Goal: Book appointment/travel/reservation

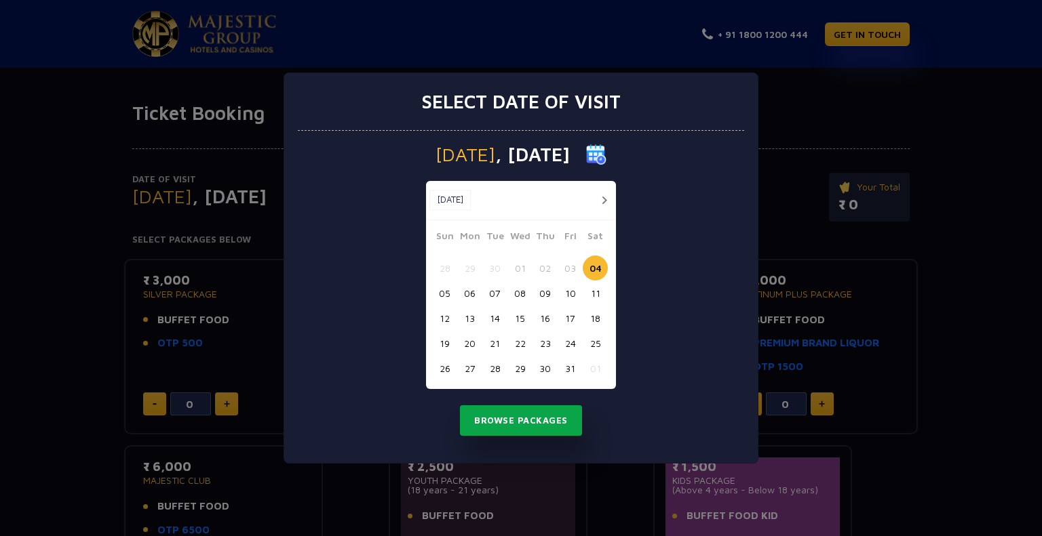
click at [542, 418] on button "Browse Packages" at bounding box center [521, 421] width 122 height 31
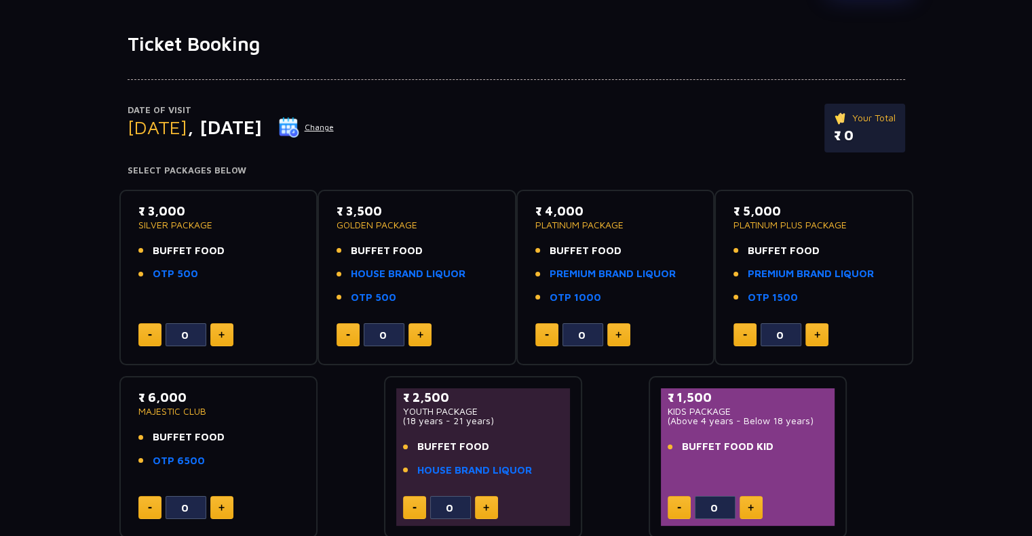
scroll to position [73, 0]
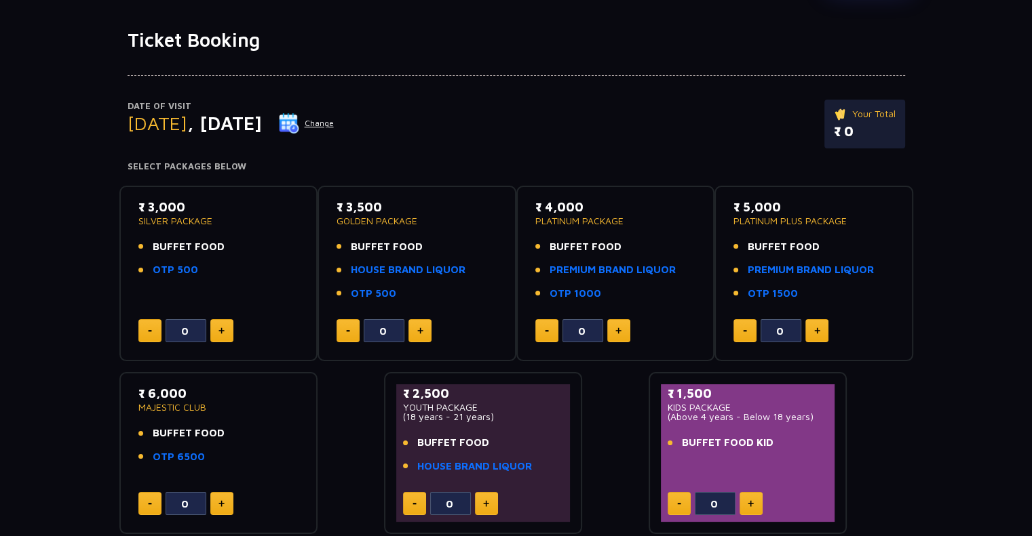
click at [467, 209] on p "₹ 3,500" at bounding box center [416, 207] width 161 height 18
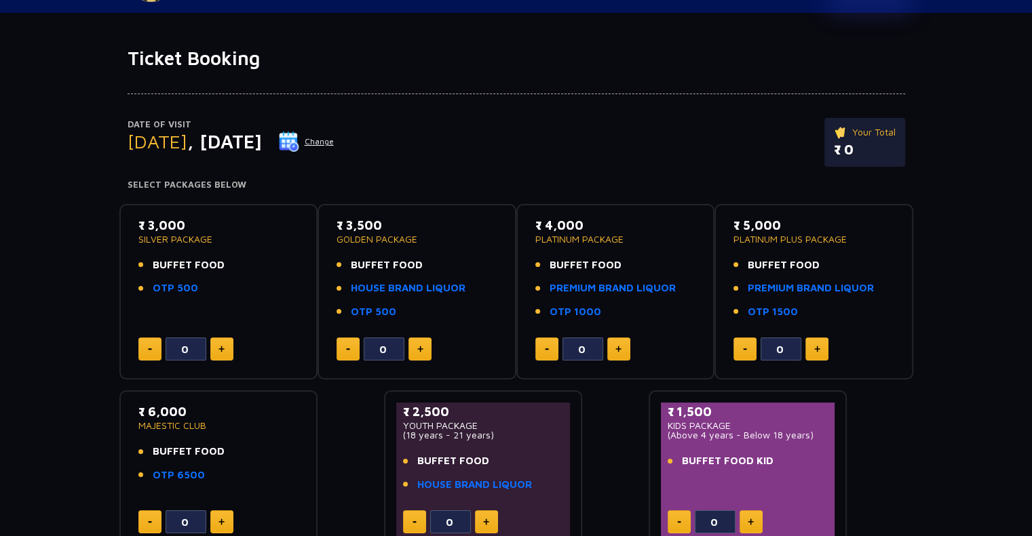
scroll to position [54, 0]
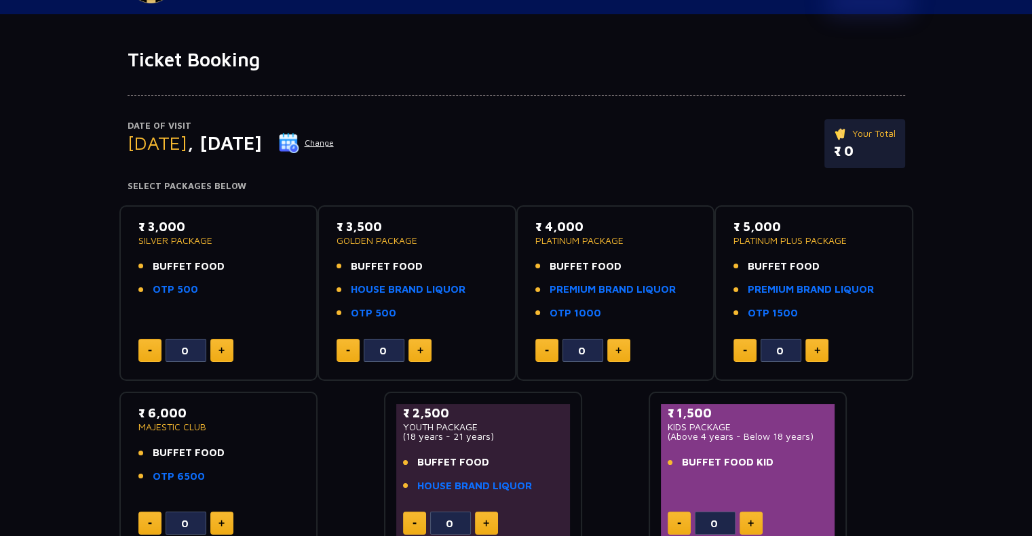
click at [249, 274] on ul "BUFFET FOOD OTP 500" at bounding box center [218, 278] width 161 height 39
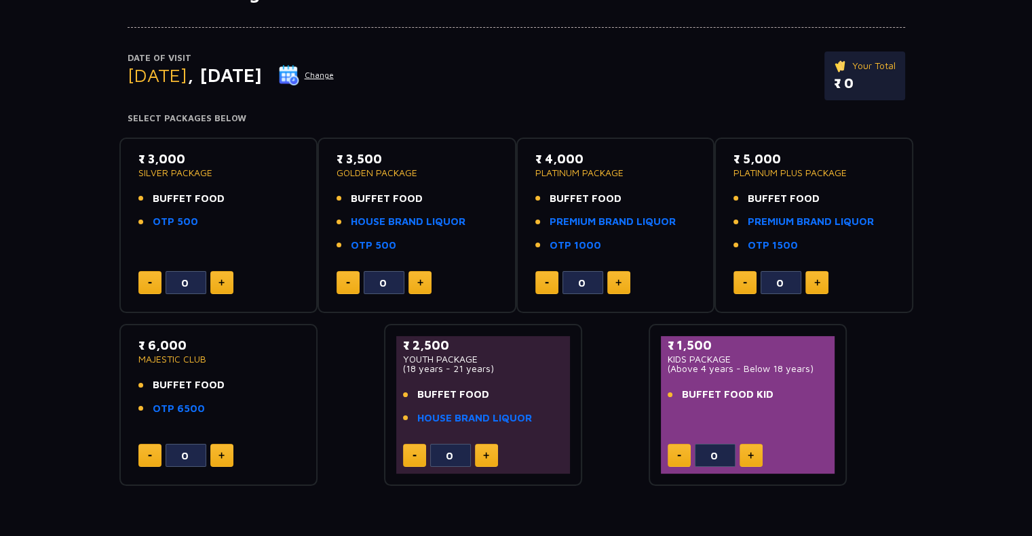
scroll to position [125, 0]
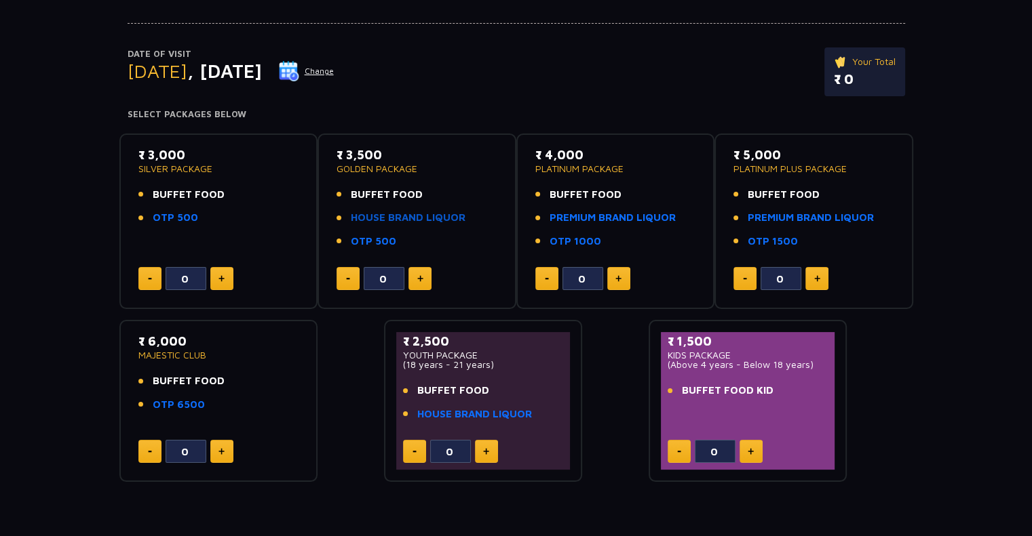
click at [425, 216] on link "HOUSE BRAND LIQUOR" at bounding box center [408, 218] width 115 height 16
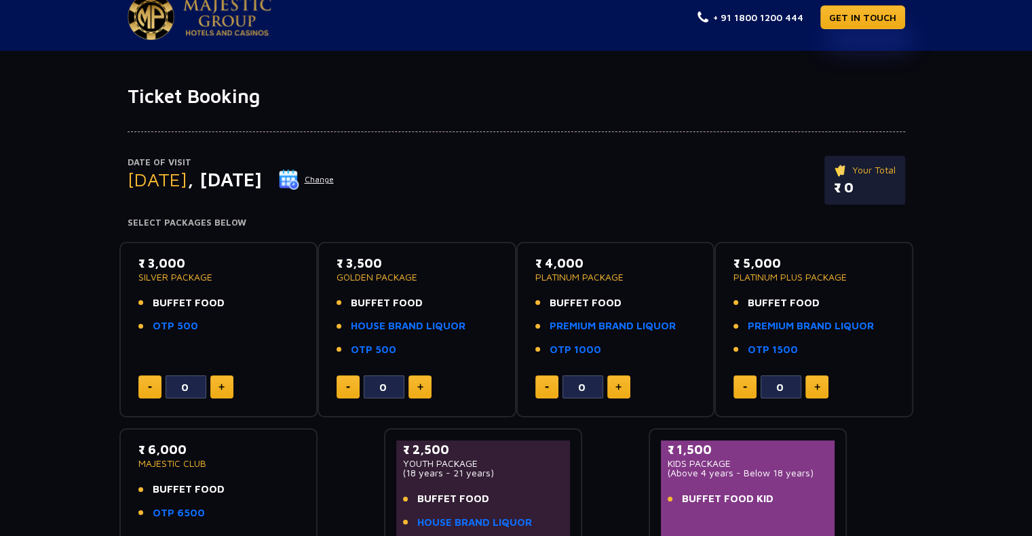
scroll to position [18, 0]
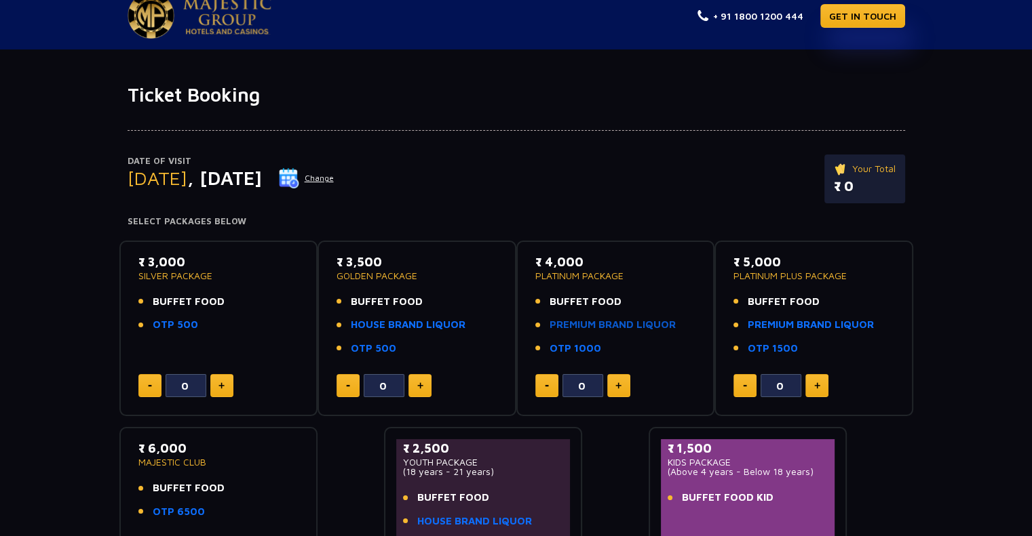
click at [618, 323] on link "PREMIUM BRAND LIQUOR" at bounding box center [612, 325] width 126 height 16
click at [404, 327] on link "HOUSE BRAND LIQUOR" at bounding box center [408, 325] width 115 height 16
click at [414, 324] on link "HOUSE BRAND LIQUOR" at bounding box center [408, 325] width 115 height 16
click at [646, 287] on div "₹ 4,000 PLATINUM PACKAGE BUFFET FOOD PREMIUM BRAND LIQUOR OTP 1000" at bounding box center [615, 309] width 161 height 112
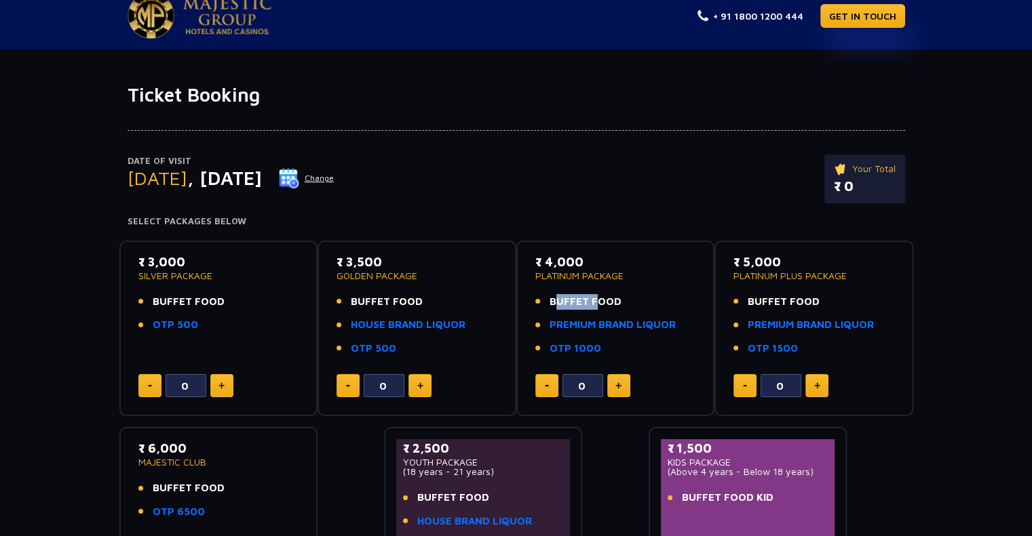
click at [646, 287] on div "₹ 4,000 PLATINUM PACKAGE BUFFET FOOD PREMIUM BRAND LIQUOR OTP 1000" at bounding box center [615, 309] width 161 height 112
click at [664, 306] on li "BUFFET FOOD" at bounding box center [615, 302] width 161 height 16
click at [662, 330] on link "PREMIUM BRAND LIQUOR" at bounding box center [612, 325] width 126 height 16
